Goal: Task Accomplishment & Management: Manage account settings

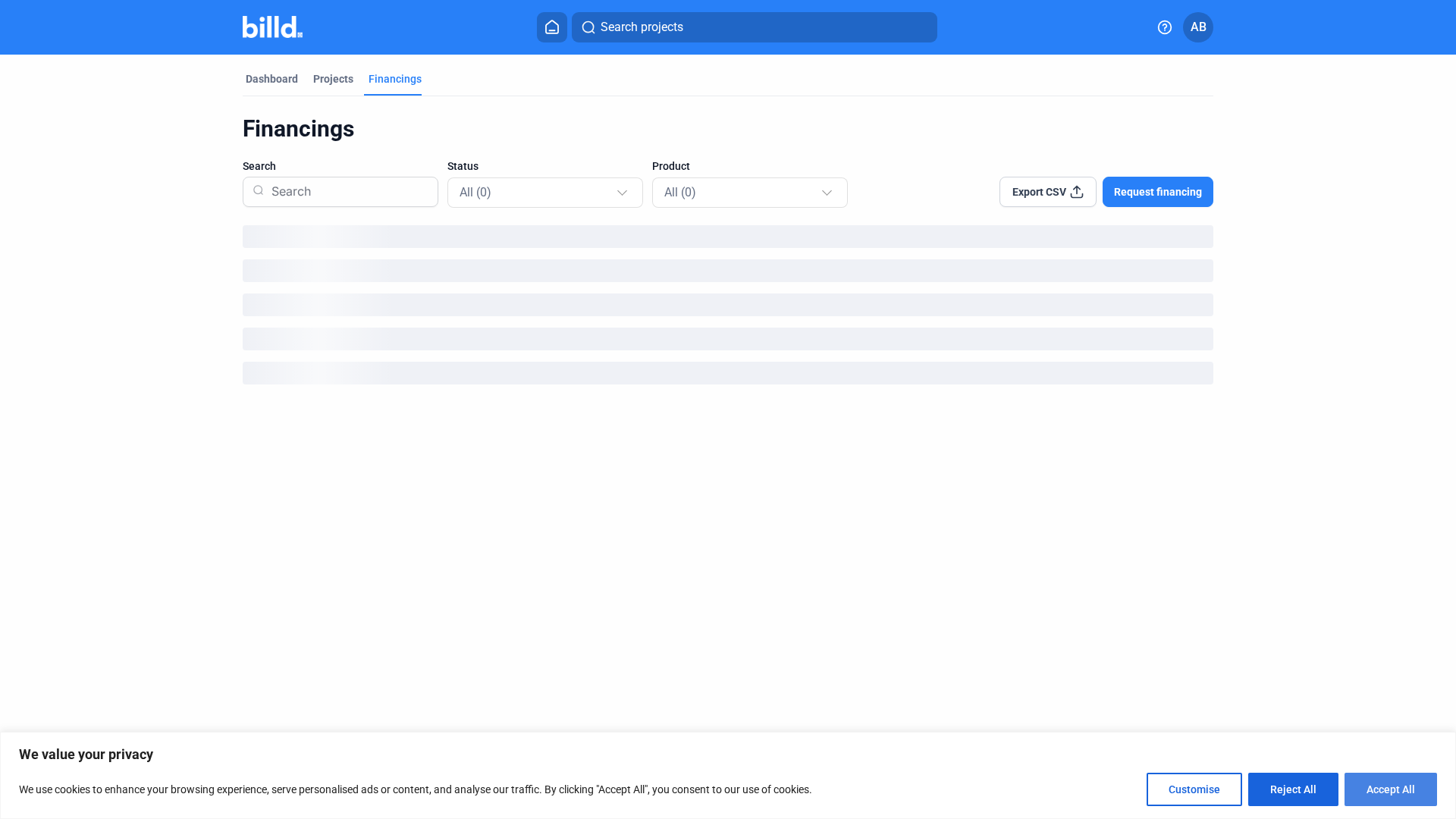
click at [1396, 793] on button "Accept All" at bounding box center [1390, 789] width 92 height 34
checkbox input "true"
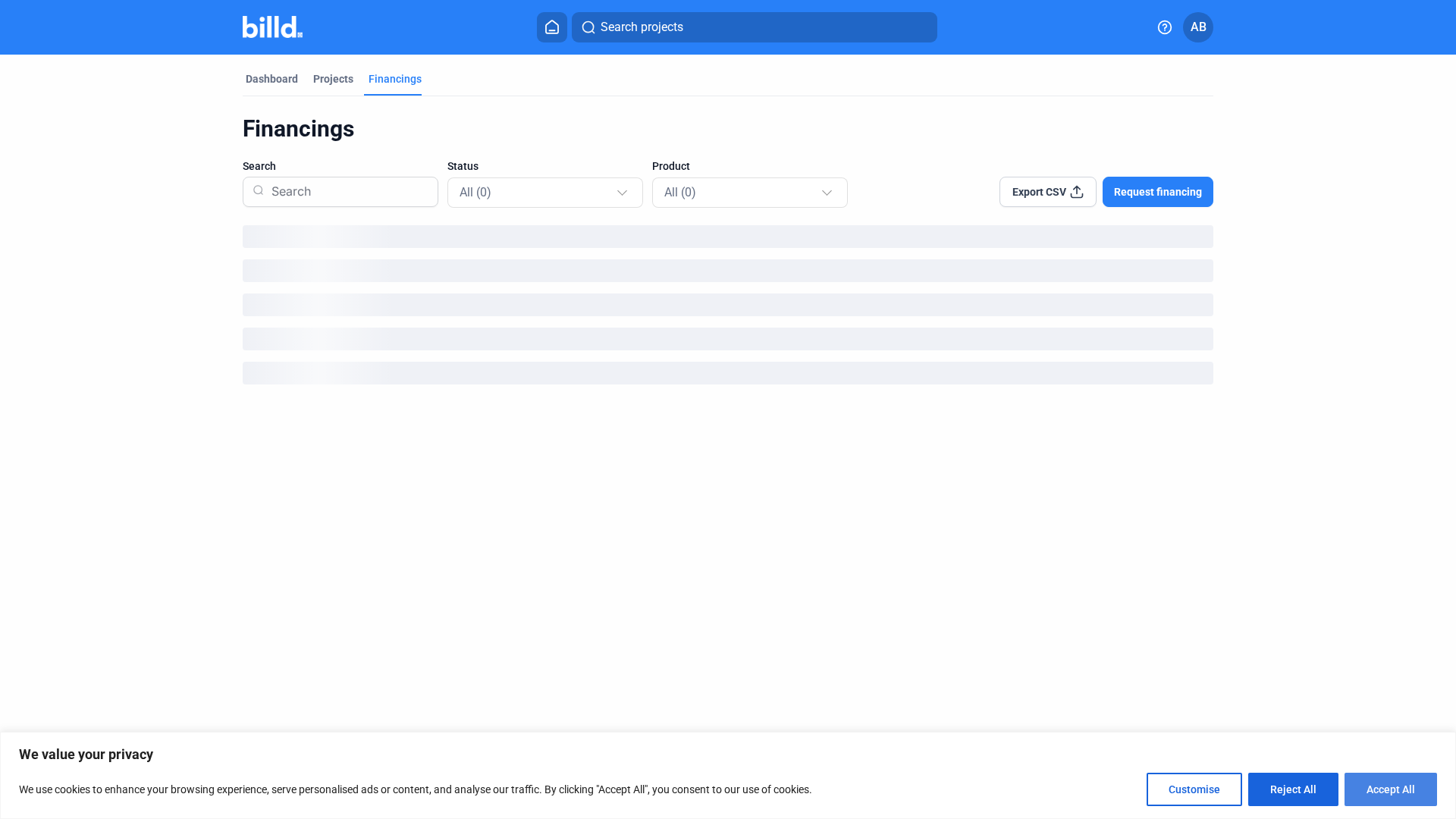
checkbox input "true"
